Goal: Transaction & Acquisition: Obtain resource

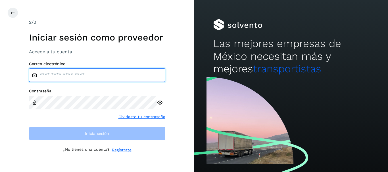
click at [73, 74] on input "email" at bounding box center [97, 75] width 136 height 14
type input "**********"
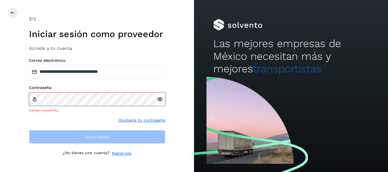
click at [50, 96] on div "Contraseña Campo requerido." at bounding box center [97, 99] width 136 height 28
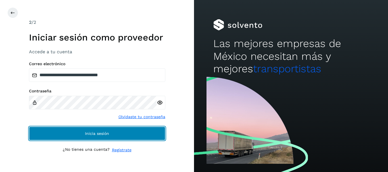
click at [85, 132] on span "Inicia sesión" at bounding box center [97, 134] width 24 height 4
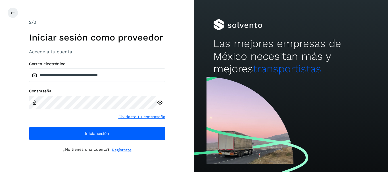
click at [160, 103] on icon at bounding box center [160, 103] width 6 height 6
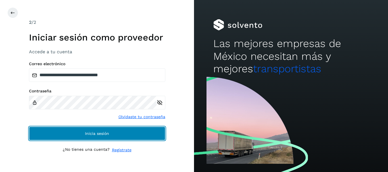
click at [119, 135] on button "Inicia sesión" at bounding box center [97, 134] width 136 height 14
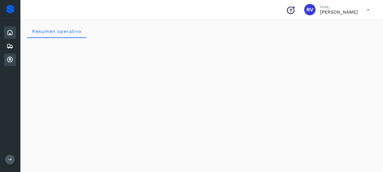
click at [13, 59] on div "Cuentas por cobrar" at bounding box center [10, 60] width 12 height 12
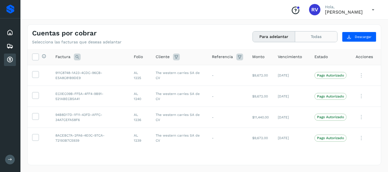
click at [317, 36] on button "Todas" at bounding box center [316, 37] width 42 height 11
click at [35, 58] on icon at bounding box center [35, 57] width 6 height 6
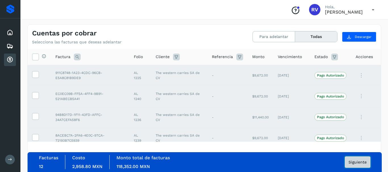
click at [356, 161] on span "Siguiente" at bounding box center [357, 162] width 18 height 4
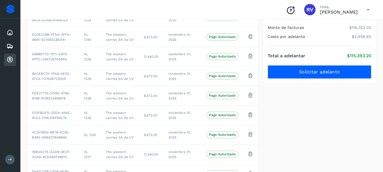
scroll to position [64, 0]
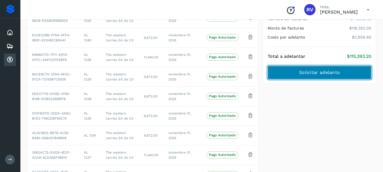
click at [324, 72] on span "Solicitar adelanto" at bounding box center [319, 73] width 41 height 6
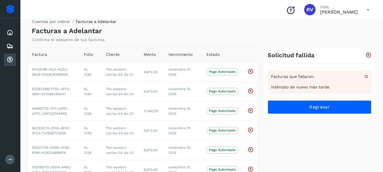
scroll to position [0, 0]
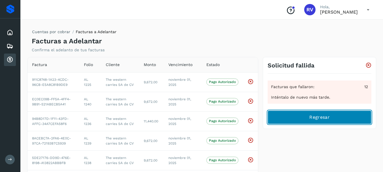
click at [325, 116] on span "Regresar" at bounding box center [320, 117] width 20 height 6
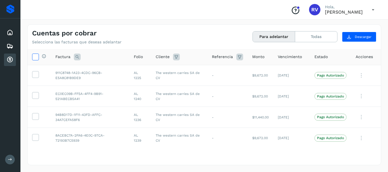
click at [37, 56] on icon at bounding box center [35, 57] width 6 height 6
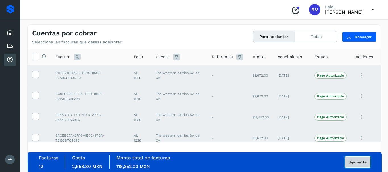
click at [353, 160] on span "Siguiente" at bounding box center [357, 162] width 18 height 4
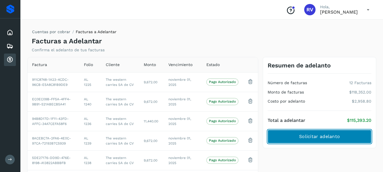
click at [309, 139] on span "Solicitar adelanto" at bounding box center [319, 137] width 41 height 6
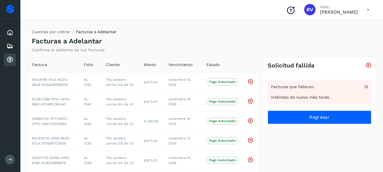
click at [13, 61] on div "Cuentas por cobrar" at bounding box center [10, 60] width 12 height 12
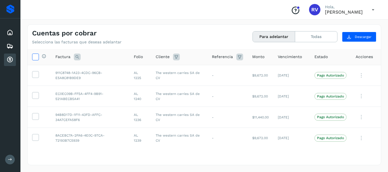
click at [34, 56] on icon at bounding box center [35, 57] width 6 height 6
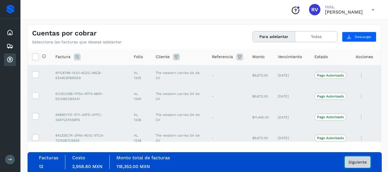
click at [358, 161] on span "Siguiente" at bounding box center [357, 162] width 18 height 4
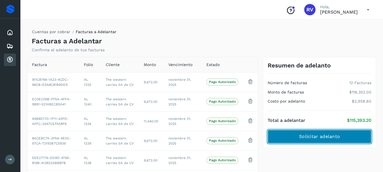
click at [329, 135] on span "Solicitar adelanto" at bounding box center [319, 137] width 41 height 6
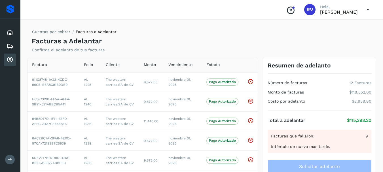
click at [370, 10] on icon at bounding box center [369, 10] width 12 height 12
click at [334, 25] on div "Cerrar sesión" at bounding box center [341, 25] width 68 height 11
